Goal: Check status: Check status

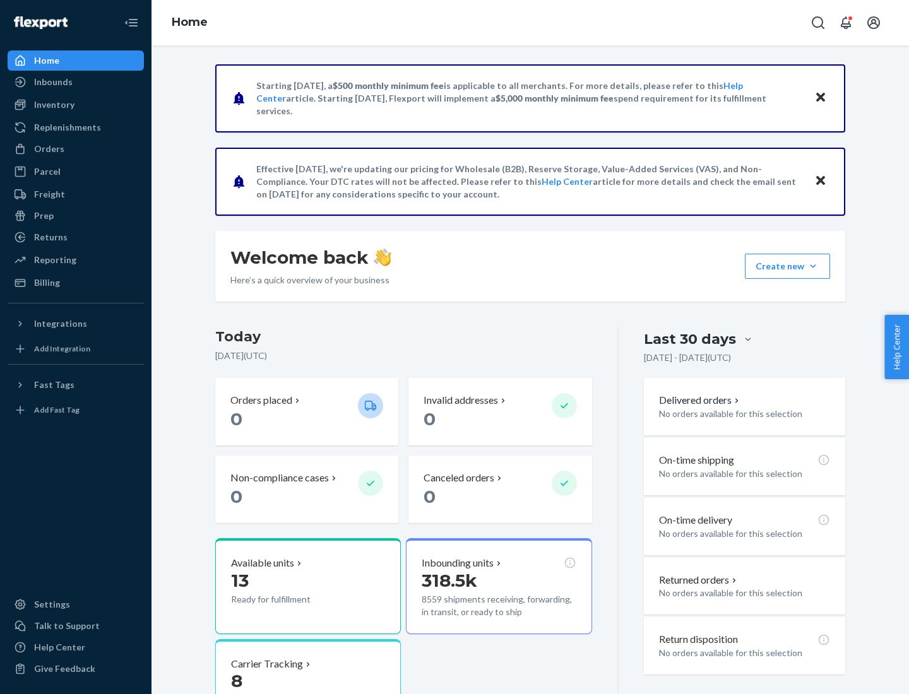
click at [813, 266] on button "Create new Create new inbound Create new order Create new product" at bounding box center [786, 266] width 85 height 25
click at [52, 82] on div "Inbounds" at bounding box center [53, 82] width 38 height 13
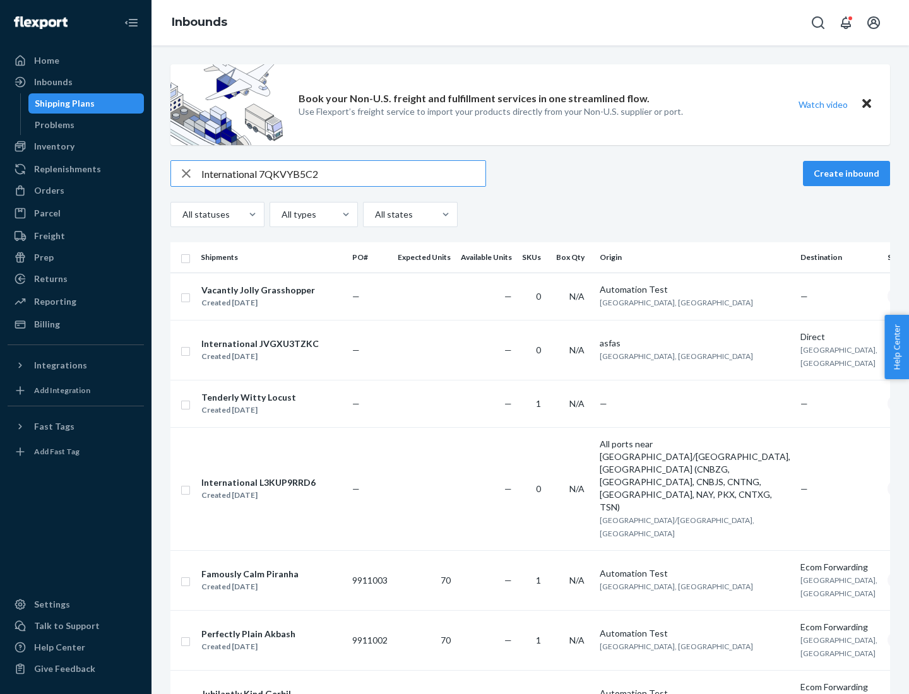
type input "International 7QKVYB5C29"
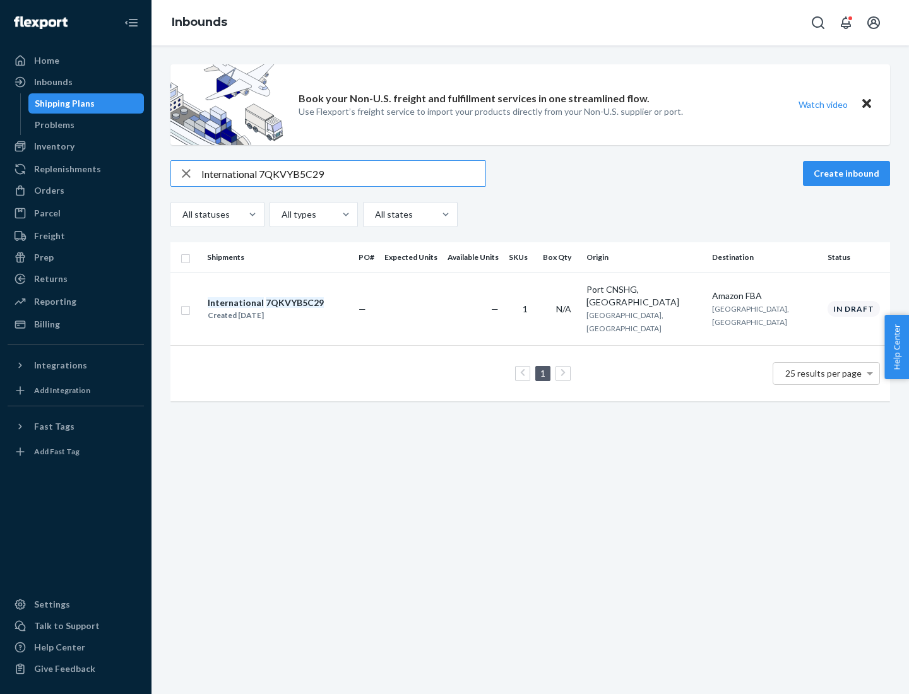
click at [287, 309] on div "Created [DATE]" at bounding box center [266, 315] width 116 height 13
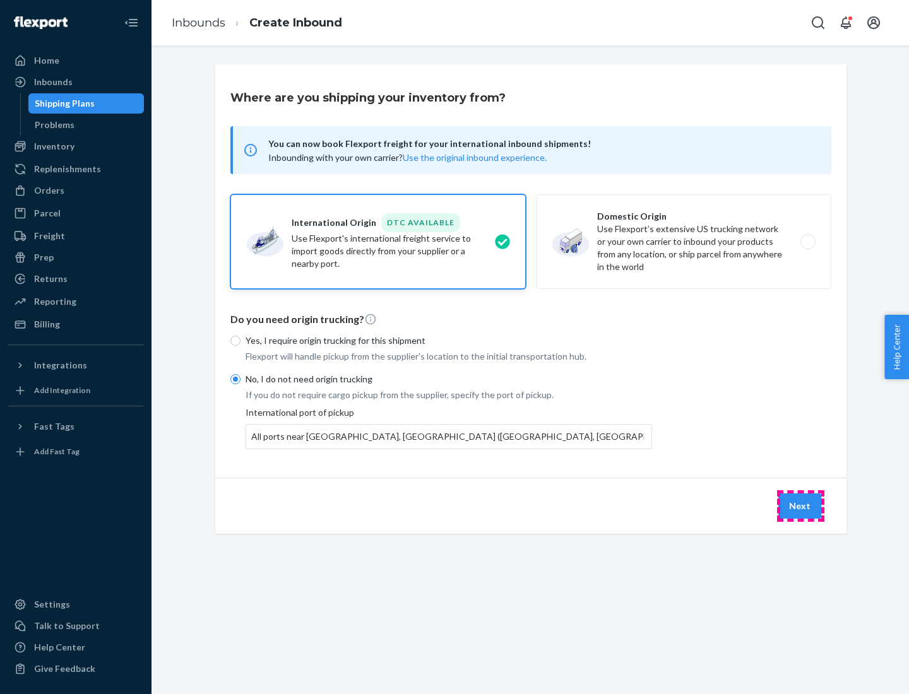
click at [800, 505] on button "Next" at bounding box center [799, 505] width 43 height 25
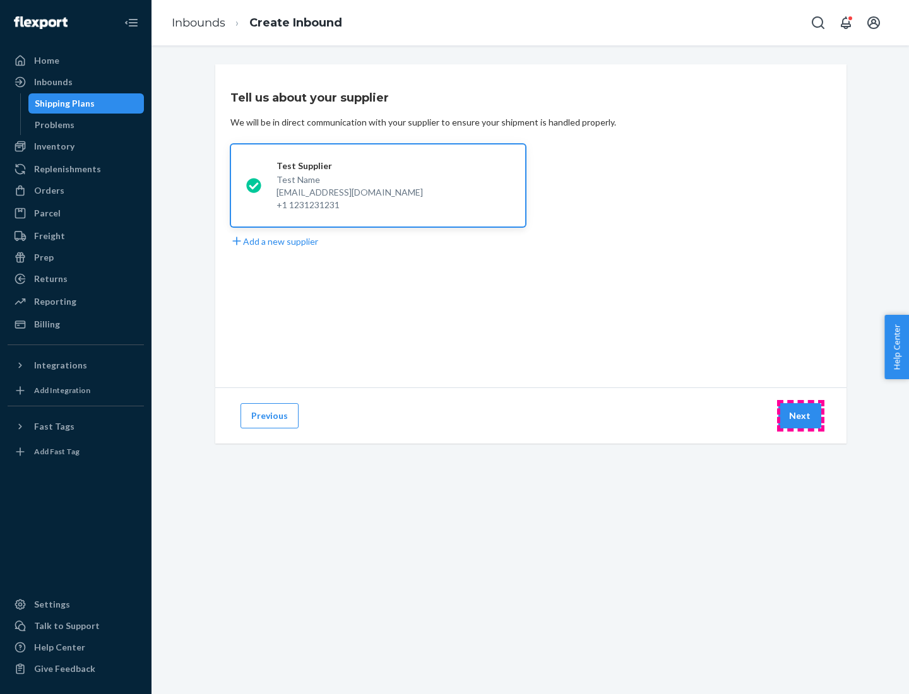
click at [800, 416] on button "Next" at bounding box center [799, 415] width 43 height 25
